Goal: Find specific page/section: Find specific page/section

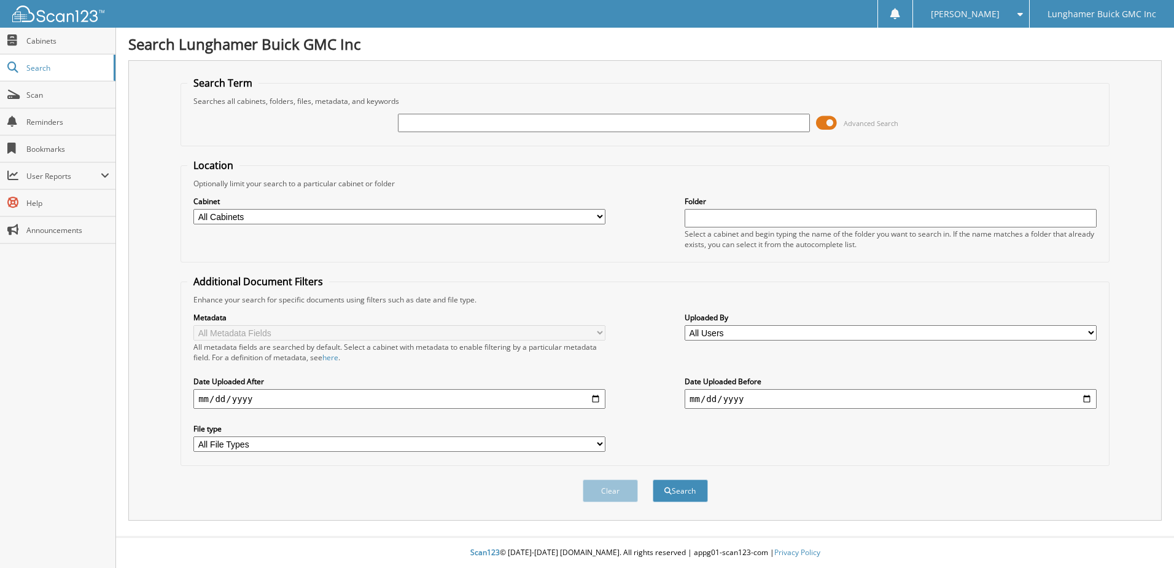
click at [441, 121] on input "text" at bounding box center [604, 123] width 412 height 18
type input "64302"
click at [653, 479] on button "Search" at bounding box center [680, 490] width 55 height 23
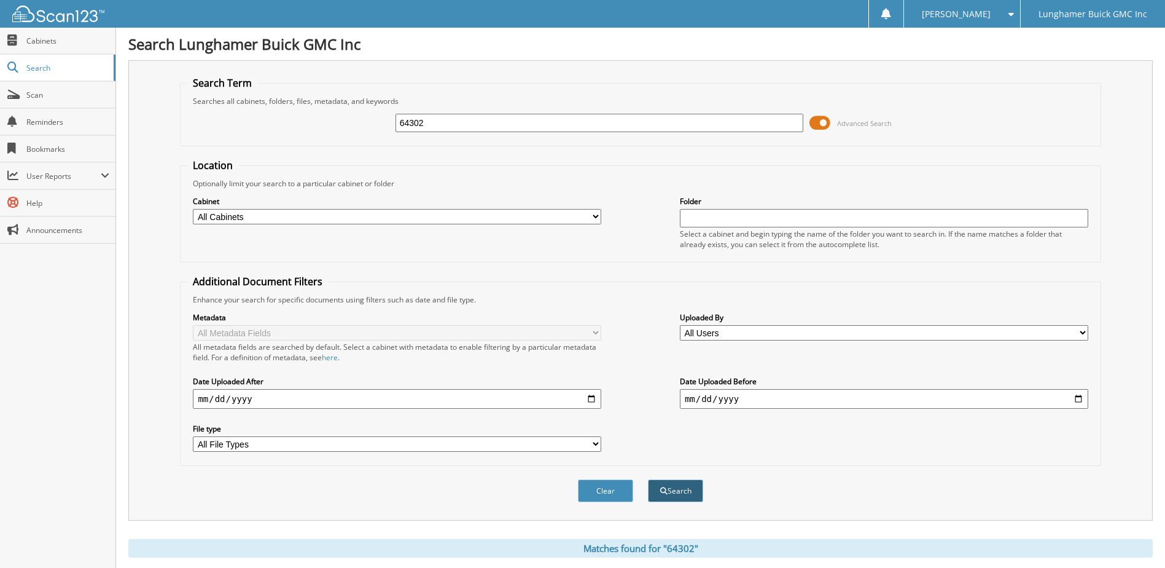
click at [661, 488] on span "submit" at bounding box center [663, 490] width 7 height 7
click at [38, 42] on span "Cabinets" at bounding box center [67, 41] width 83 height 10
